Goal: Information Seeking & Learning: Learn about a topic

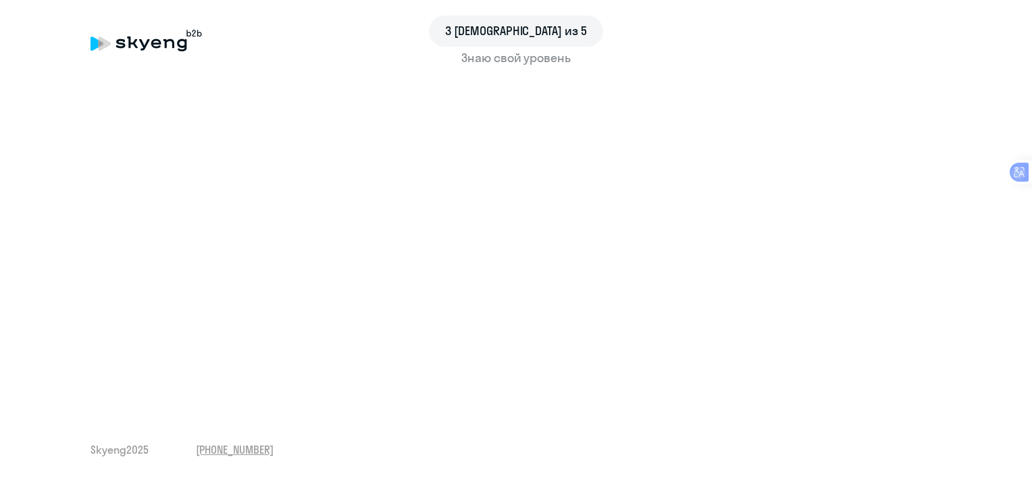
click at [382, 416] on div "3 шаг из 5 Знаю свой уровень Skyeng 2025 [PHONE_NUMBER]" at bounding box center [516, 239] width 1032 height 478
click at [516, 59] on div "Знаю свой уровень" at bounding box center [515, 58] width 851 height 18
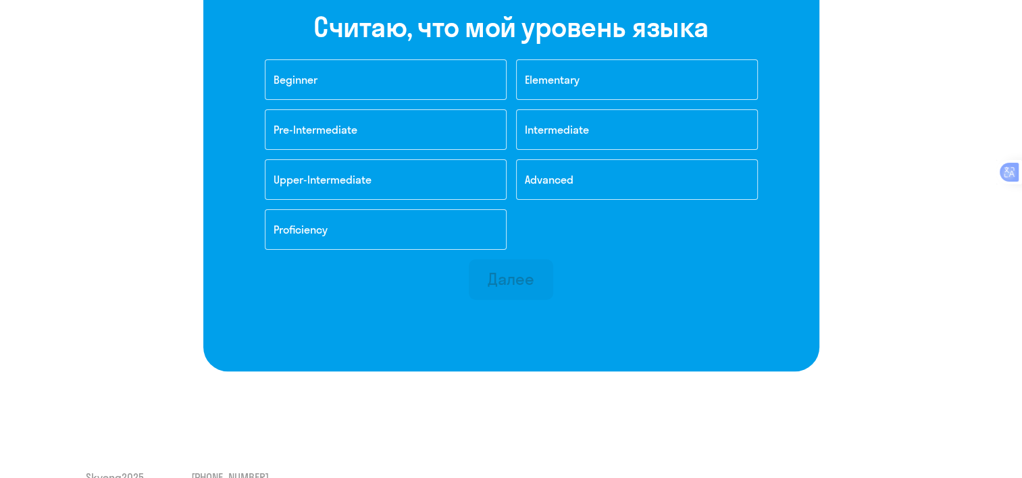
scroll to position [374, 0]
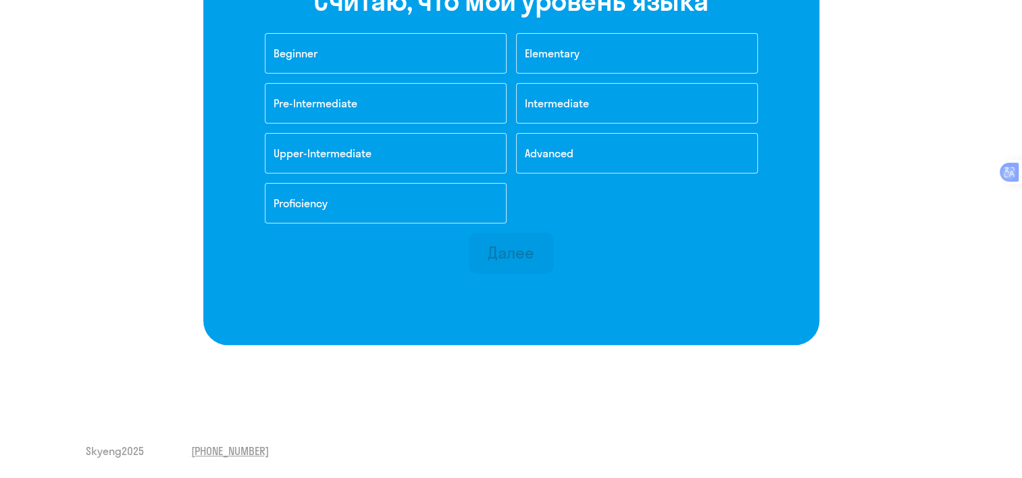
click at [525, 275] on div "Далее" at bounding box center [511, 256] width 84 height 46
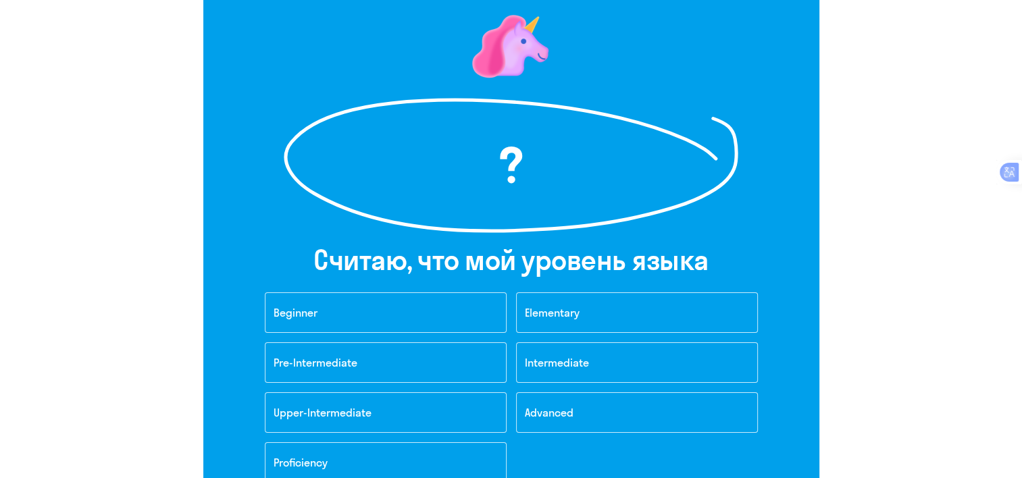
scroll to position [0, 0]
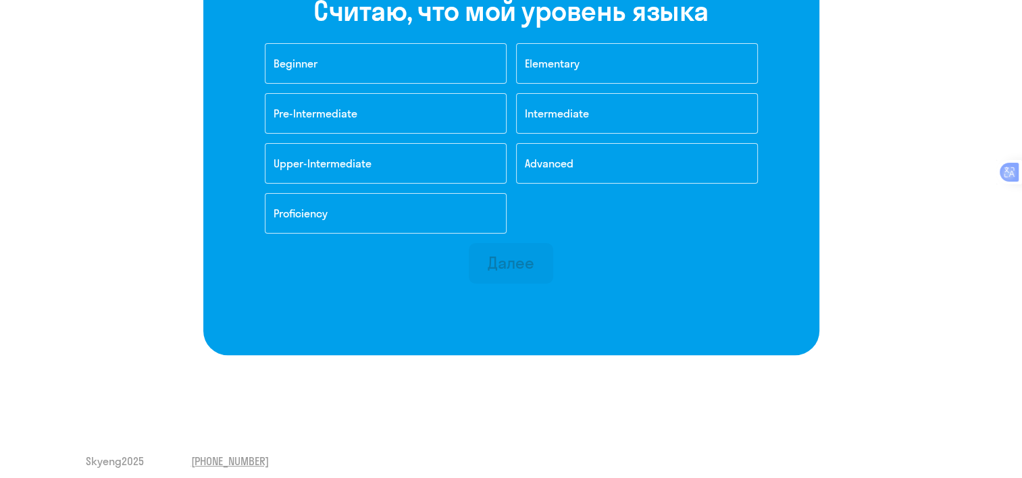
scroll to position [374, 0]
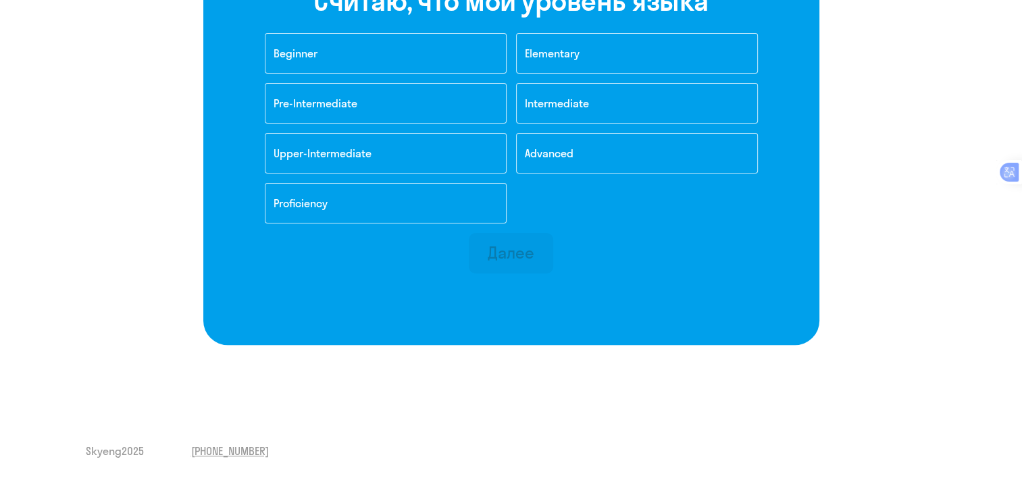
click at [509, 258] on div "Далее" at bounding box center [511, 253] width 47 height 22
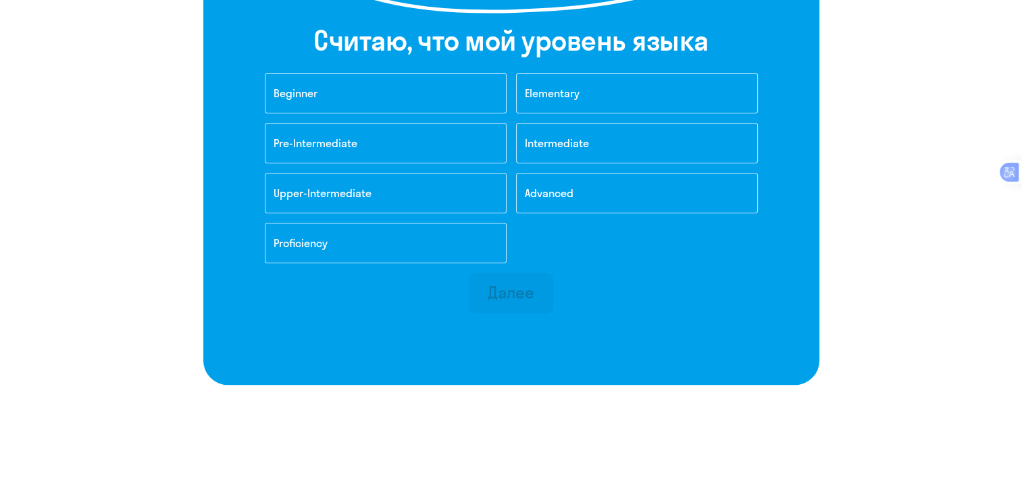
scroll to position [335, 0]
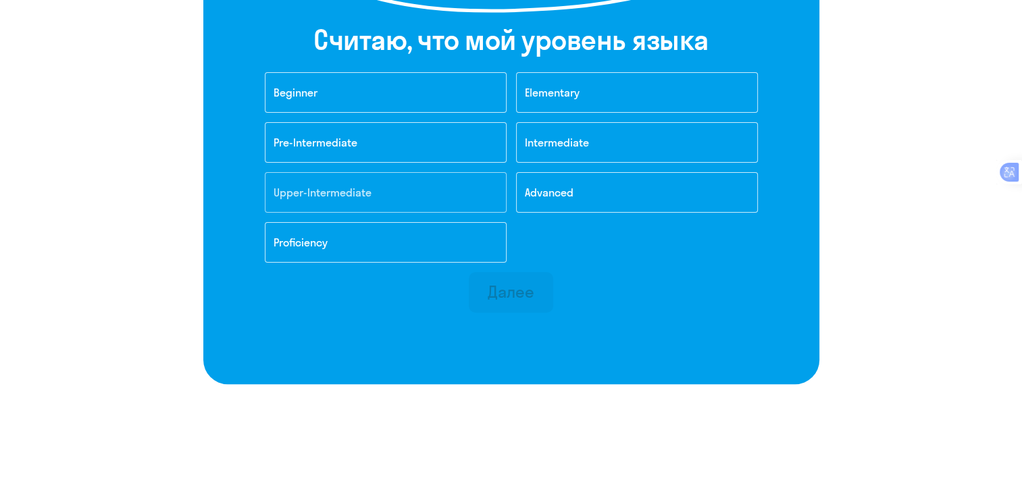
click at [454, 198] on button "Upper-Intermediate" at bounding box center [386, 192] width 242 height 41
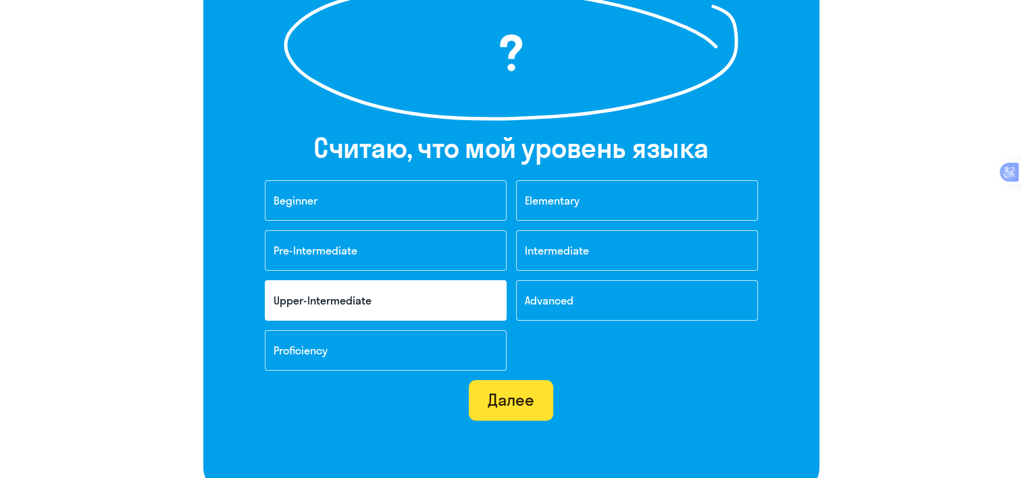
scroll to position [223, 0]
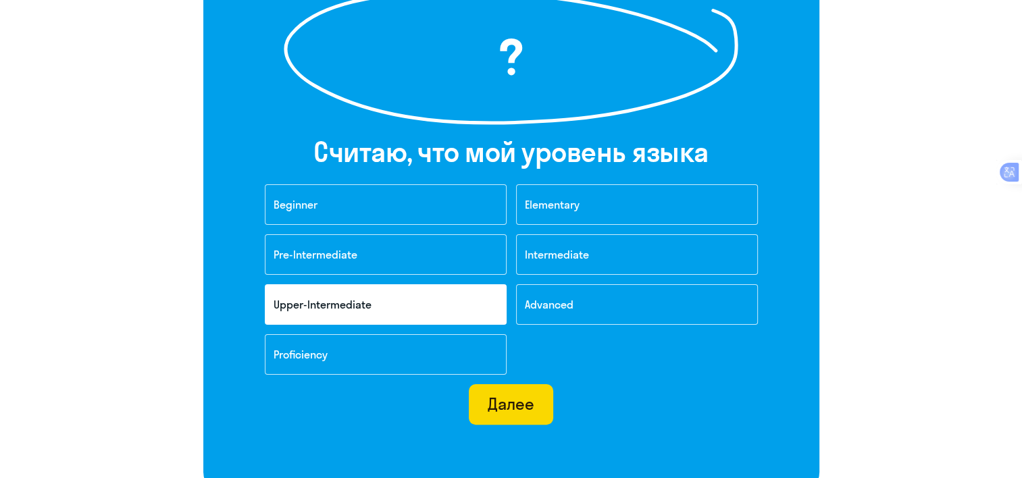
click at [510, 302] on div "Beginner Elementary Pre-Intermediate Intermediate Upper-Intermediate Advanced P…" at bounding box center [511, 284] width 512 height 200
click at [516, 401] on div "Далее" at bounding box center [511, 404] width 47 height 22
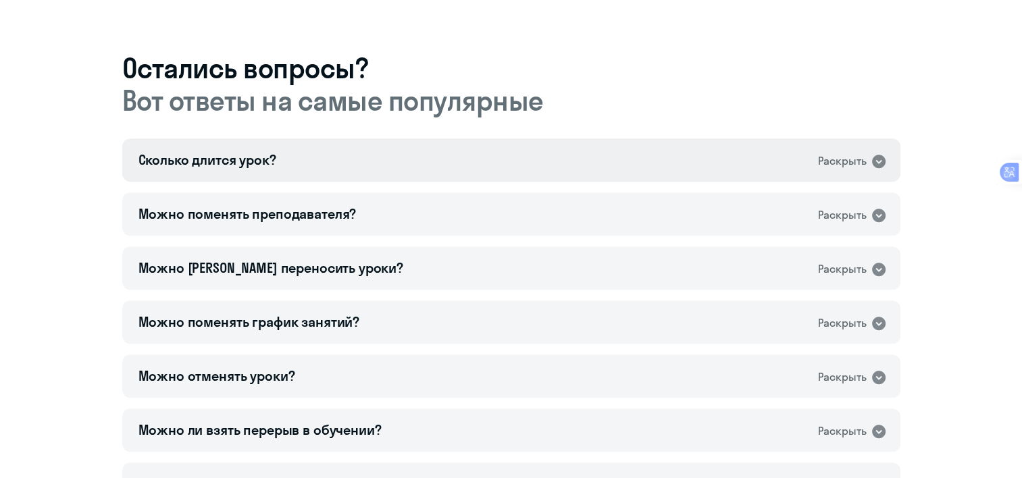
scroll to position [718, 0]
click at [878, 154] on icon at bounding box center [878, 161] width 16 height 16
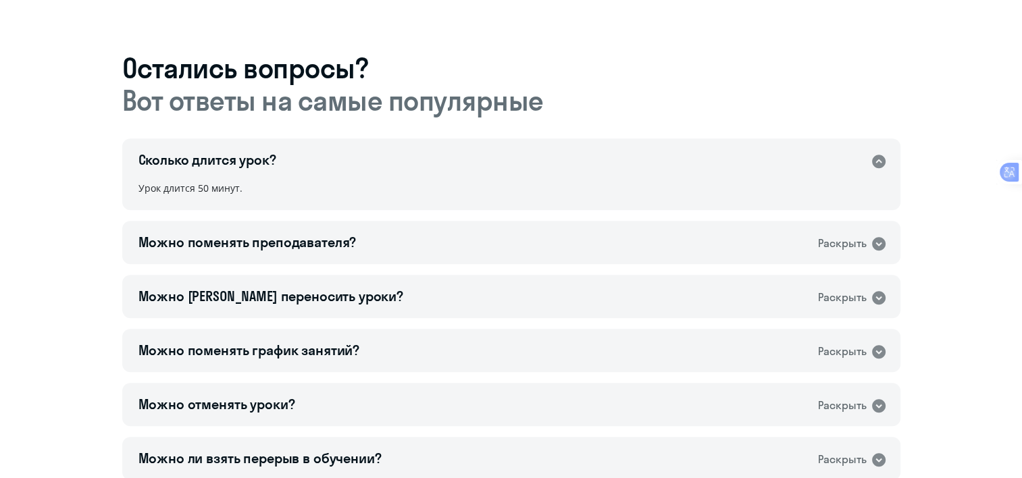
click at [878, 154] on icon at bounding box center [878, 161] width 16 height 16
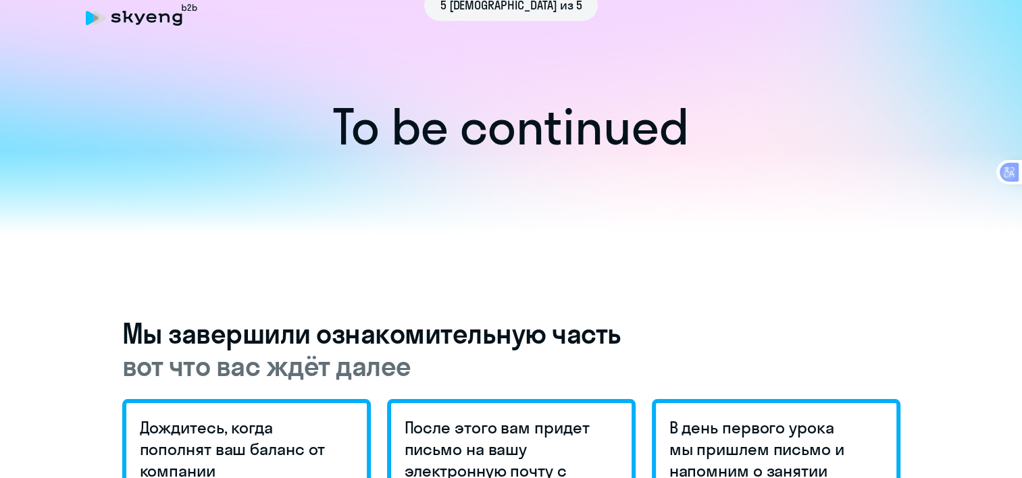
scroll to position [0, 0]
